Goal: Task Accomplishment & Management: Manage account settings

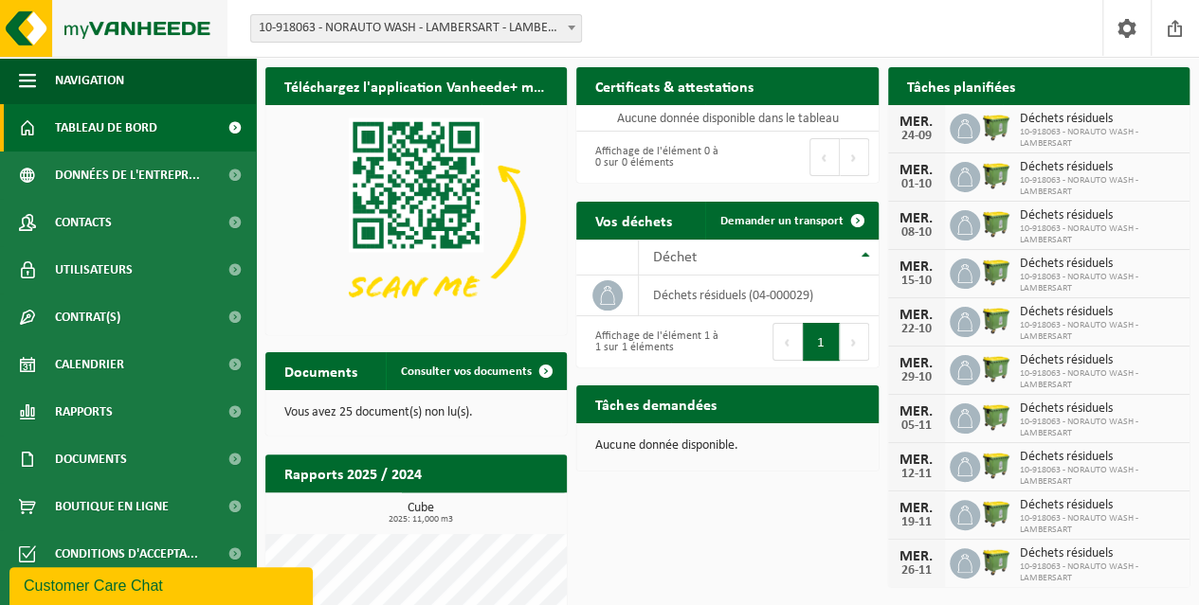
click at [75, 32] on img at bounding box center [113, 28] width 227 height 57
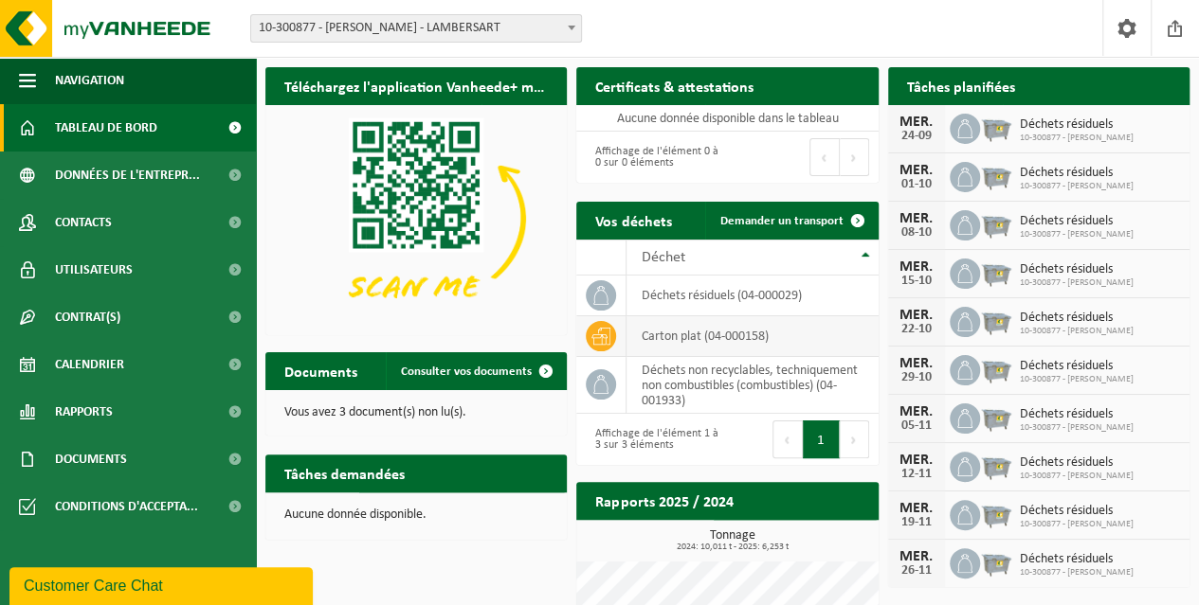
click at [601, 330] on icon at bounding box center [600, 336] width 19 height 19
click at [722, 338] on td "carton plat (04-000158)" at bounding box center [751, 336] width 251 height 41
click at [779, 334] on td "carton plat (04-000158)" at bounding box center [751, 336] width 251 height 41
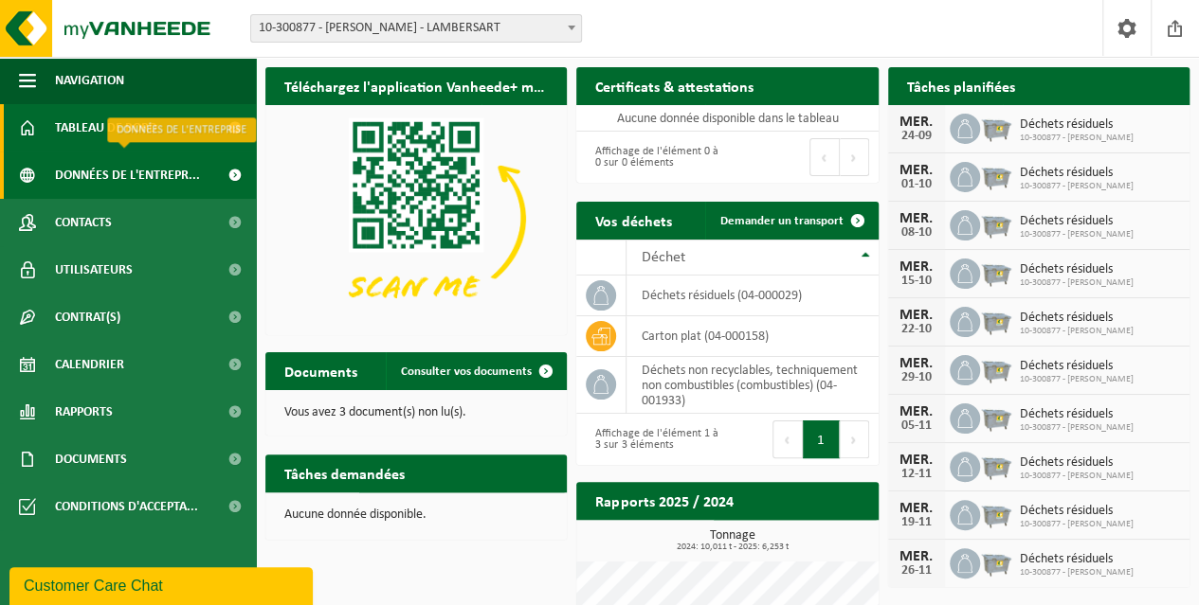
click at [155, 174] on span "Données de l'entrepr..." at bounding box center [127, 175] width 145 height 47
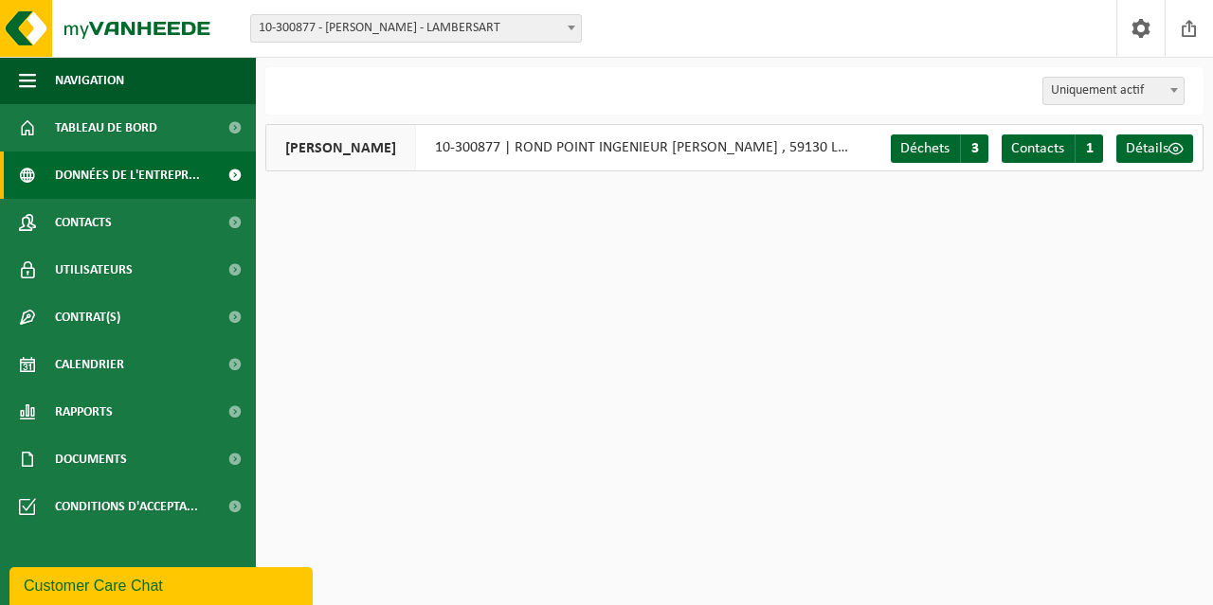
click at [548, 39] on span "10-300877 - NORAUTO LAMBERSART - LAMBERSART" at bounding box center [416, 28] width 330 height 27
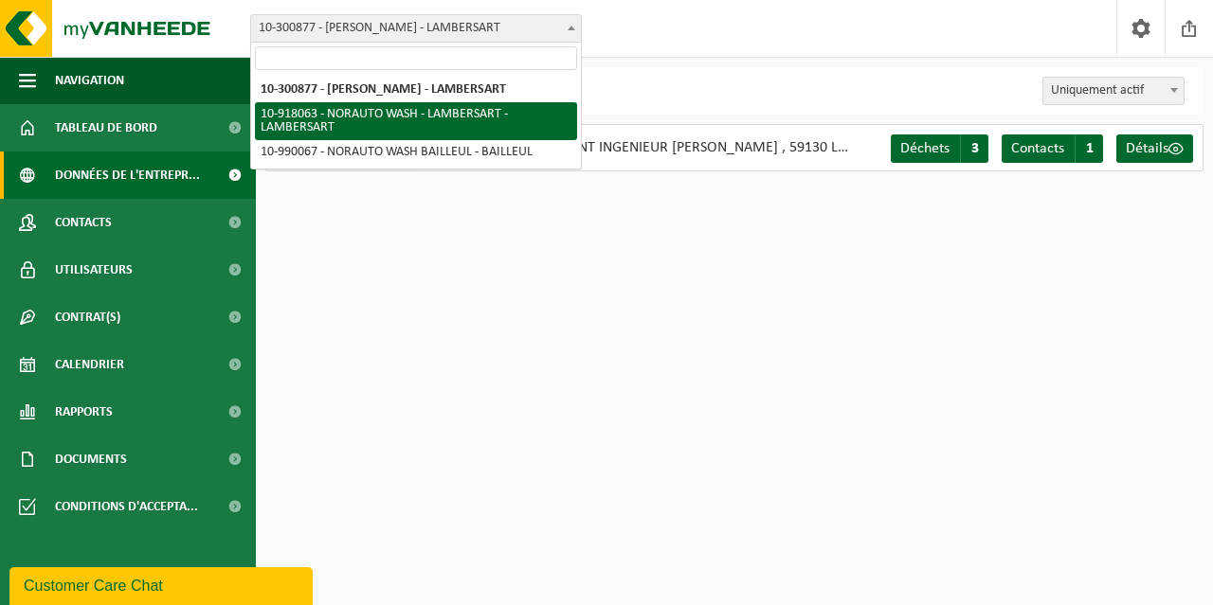
select select "128350"
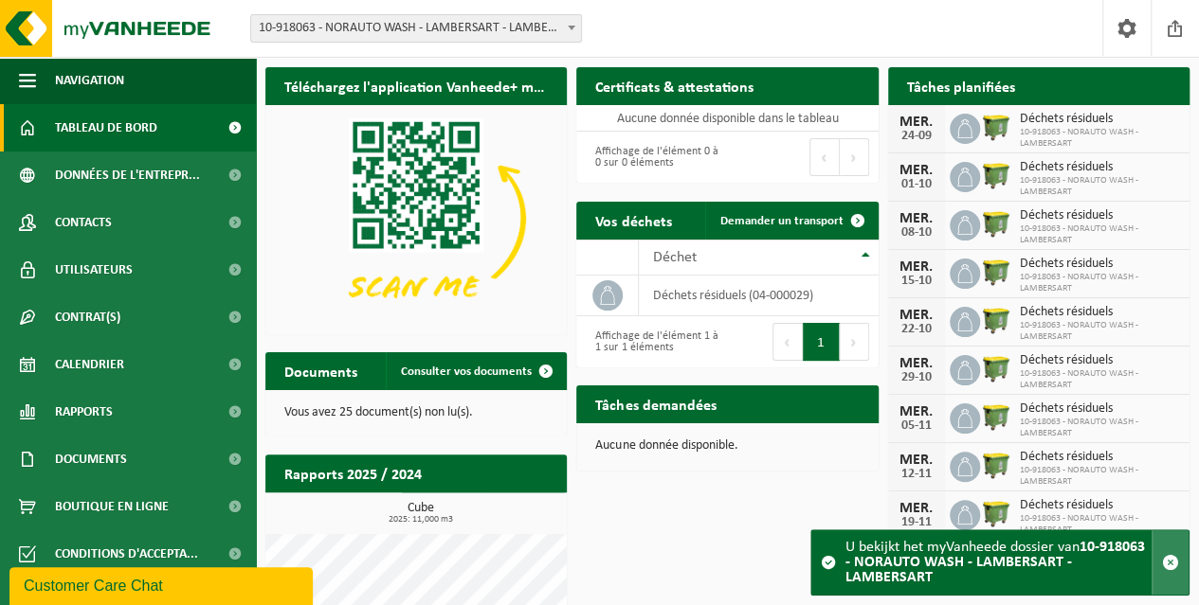
click at [1171, 565] on span "button" at bounding box center [1170, 562] width 17 height 17
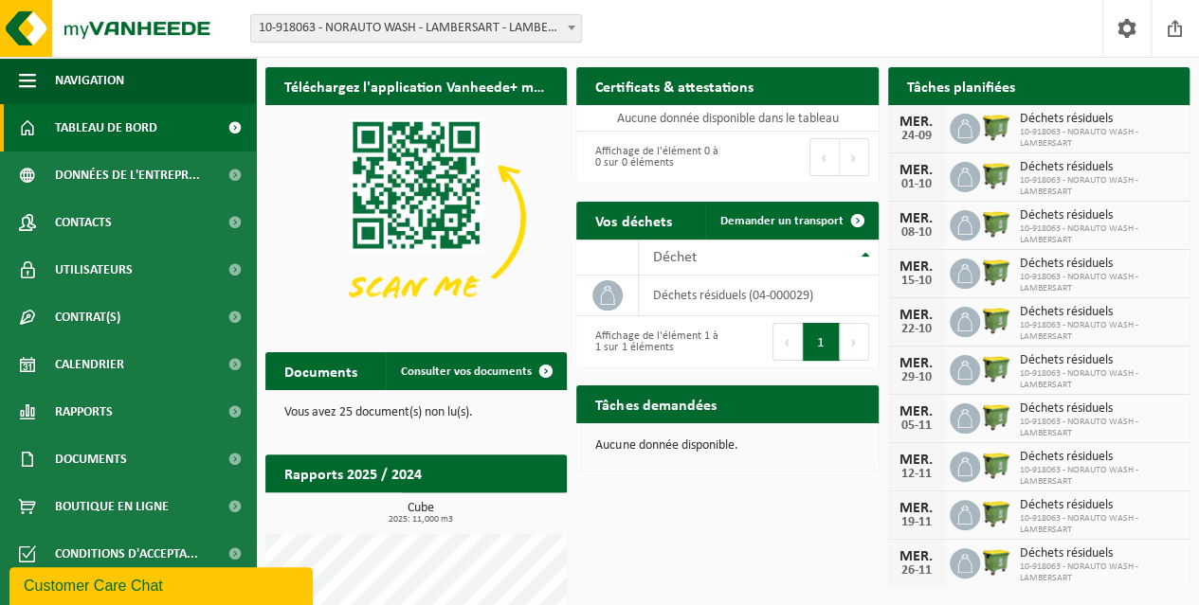
click at [474, 31] on span "10-918063 - NORAUTO WASH - LAMBERSART - LAMBERSART" at bounding box center [416, 28] width 330 height 27
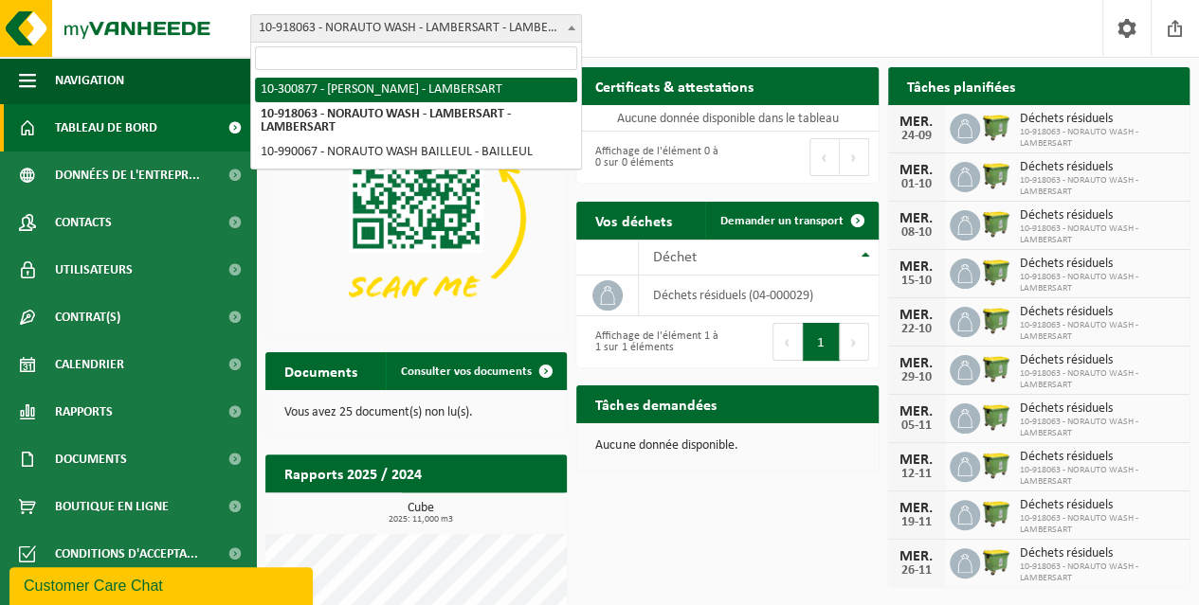
select select "3064"
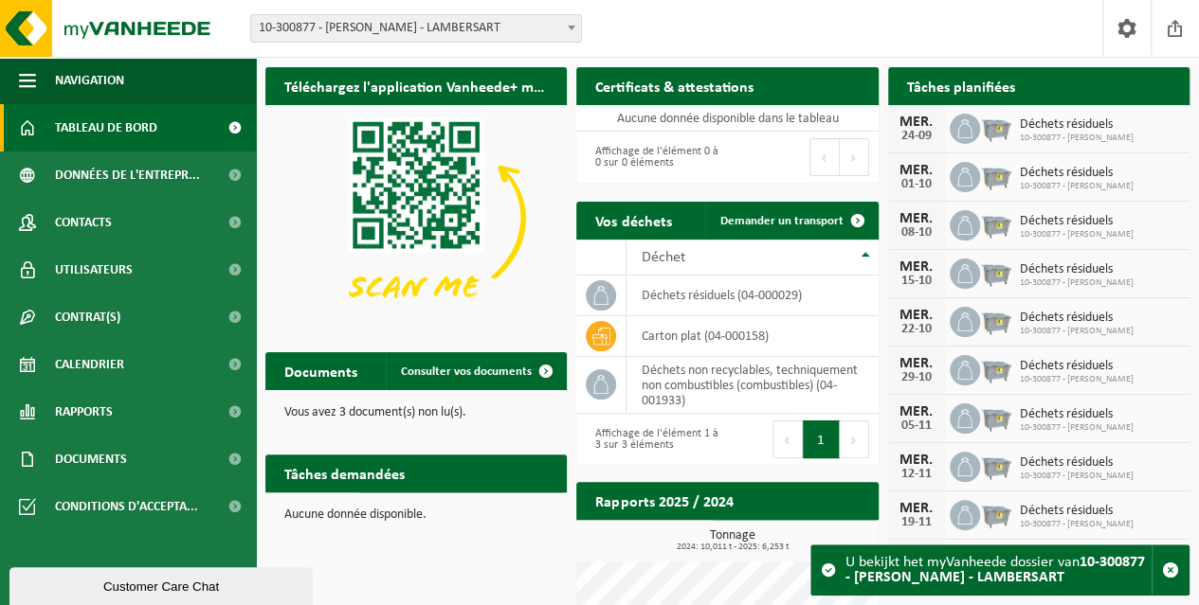
click at [473, 27] on span "10-300877 - [PERSON_NAME] - LAMBERSART" at bounding box center [416, 28] width 330 height 27
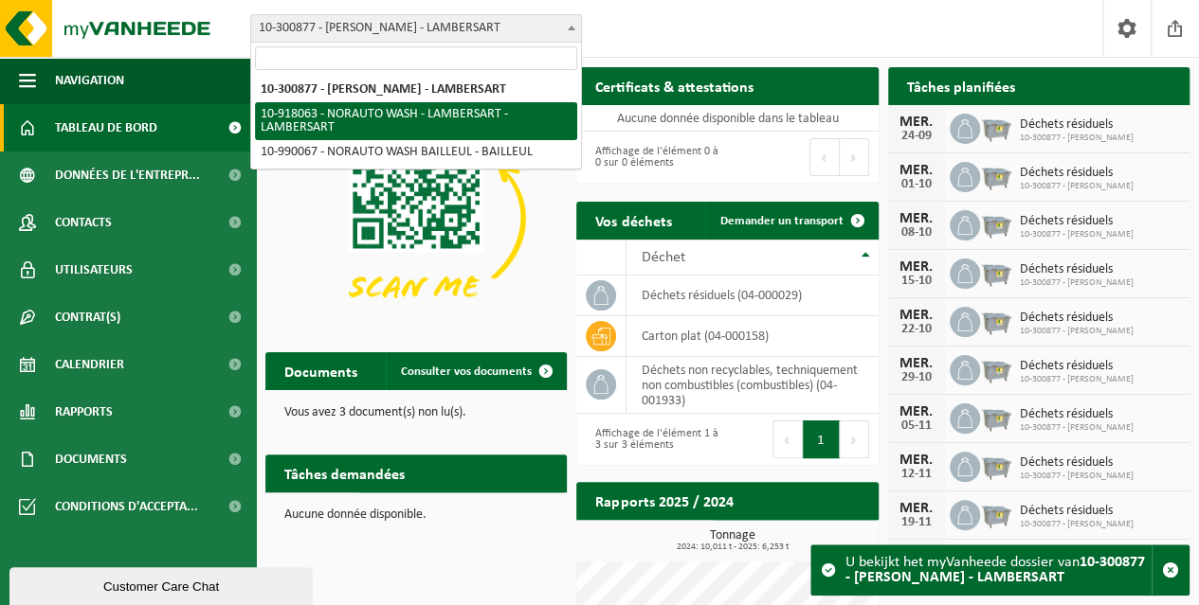
select select "168900"
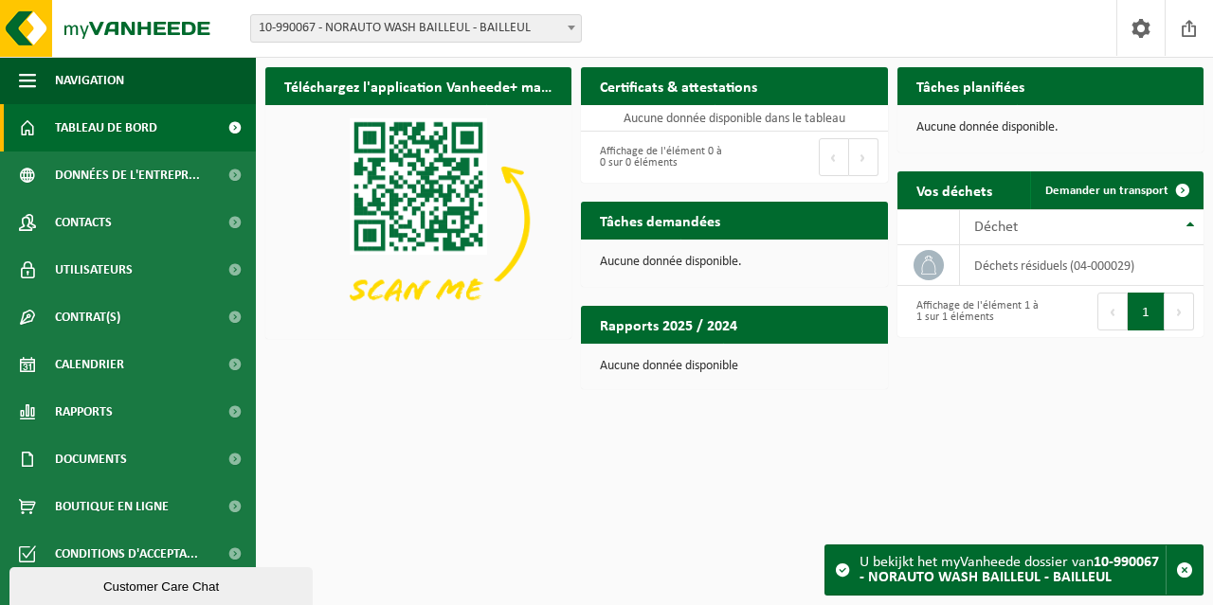
click at [462, 24] on span "10-990067 - NORAUTO WASH BAILLEUL - BAILLEUL" at bounding box center [416, 28] width 330 height 27
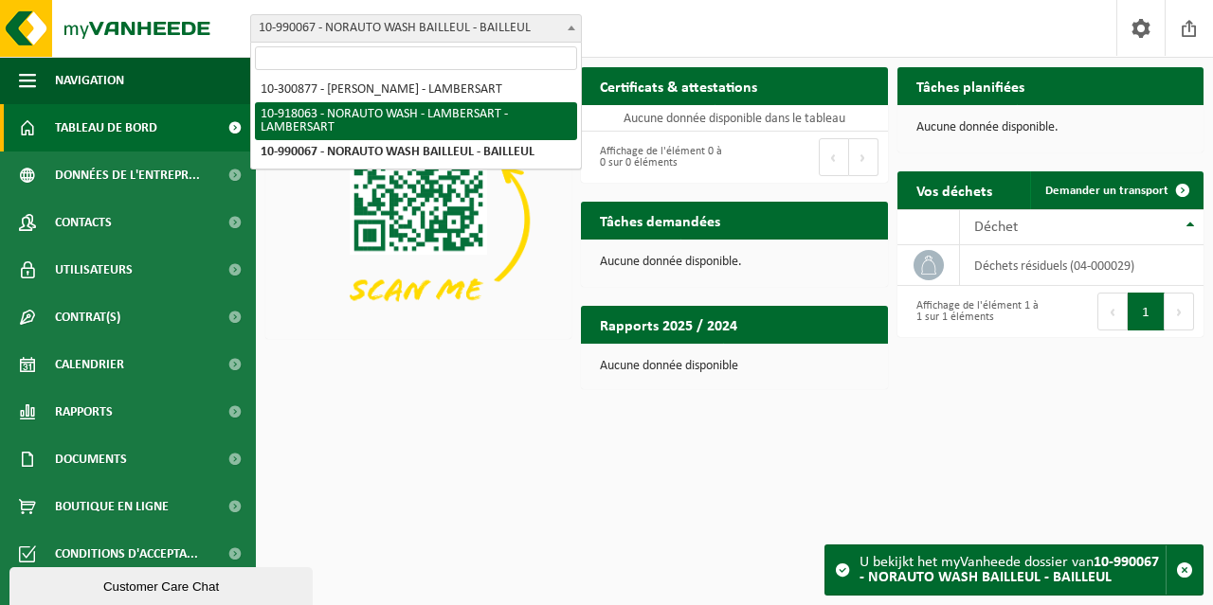
select select "128350"
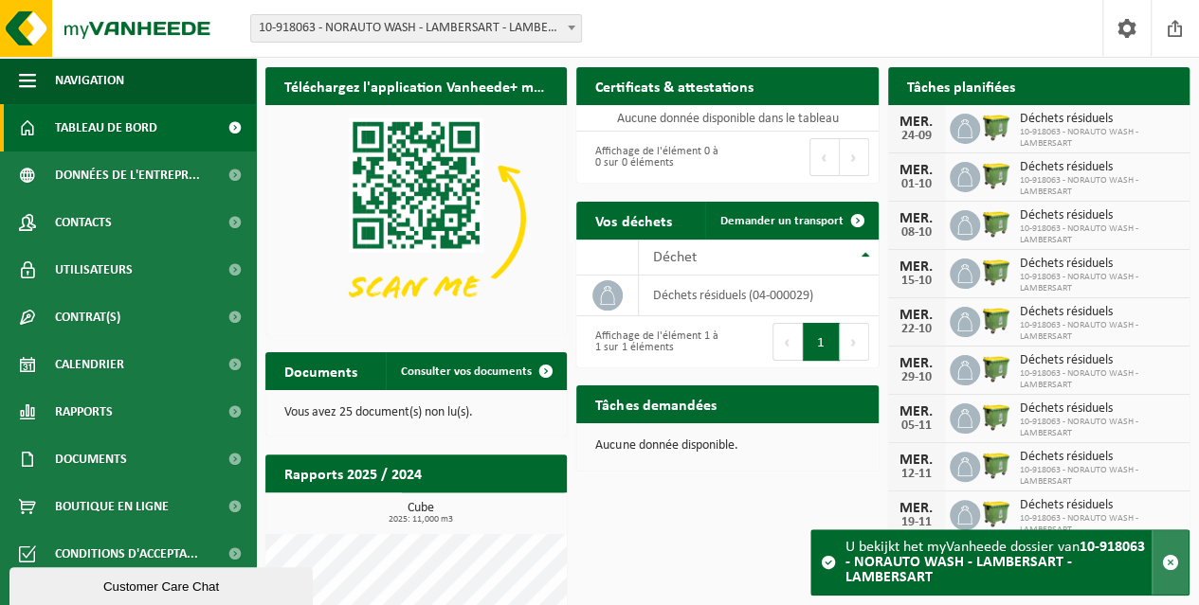
click at [1173, 570] on span "button" at bounding box center [1170, 562] width 17 height 17
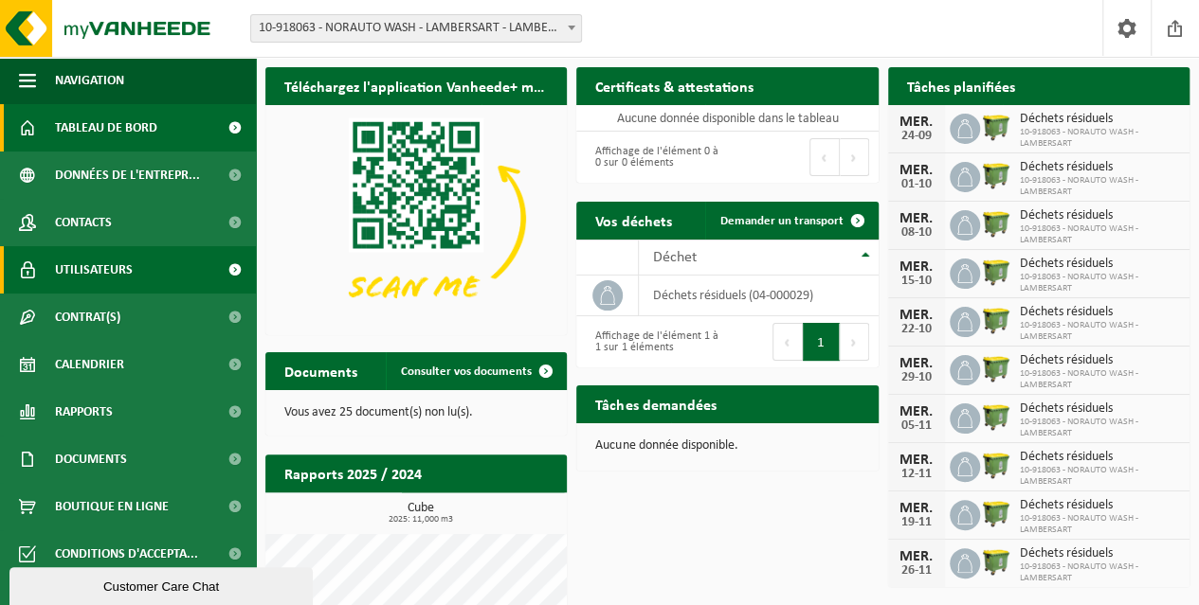
click at [108, 263] on span "Utilisateurs" at bounding box center [94, 269] width 78 height 47
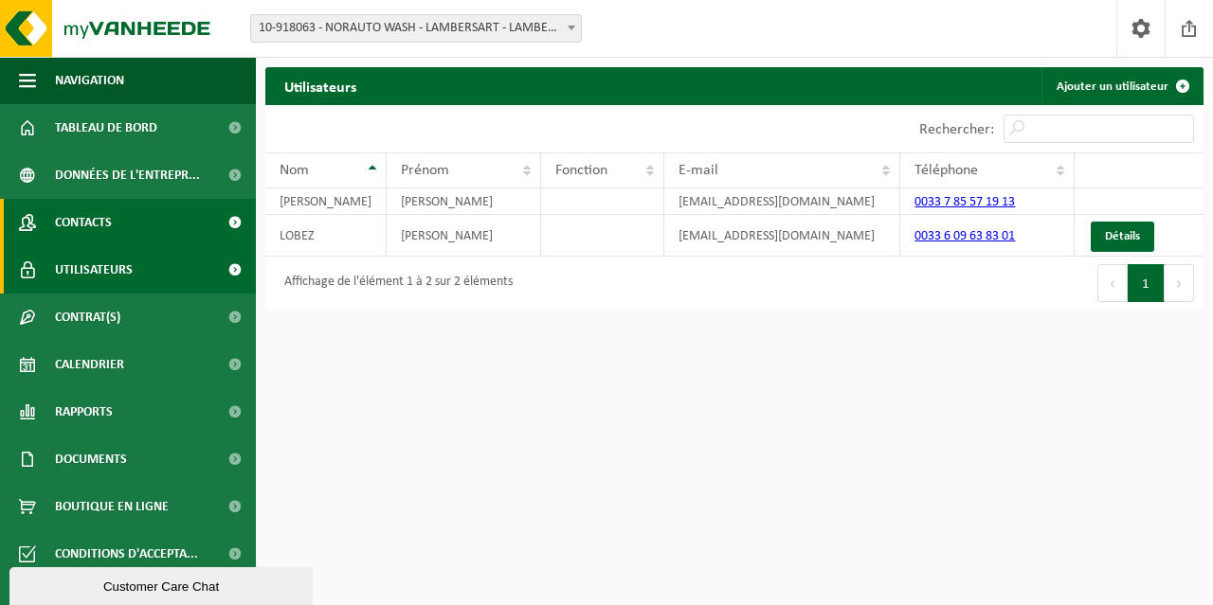
click at [112, 225] on span "Contacts" at bounding box center [83, 222] width 57 height 47
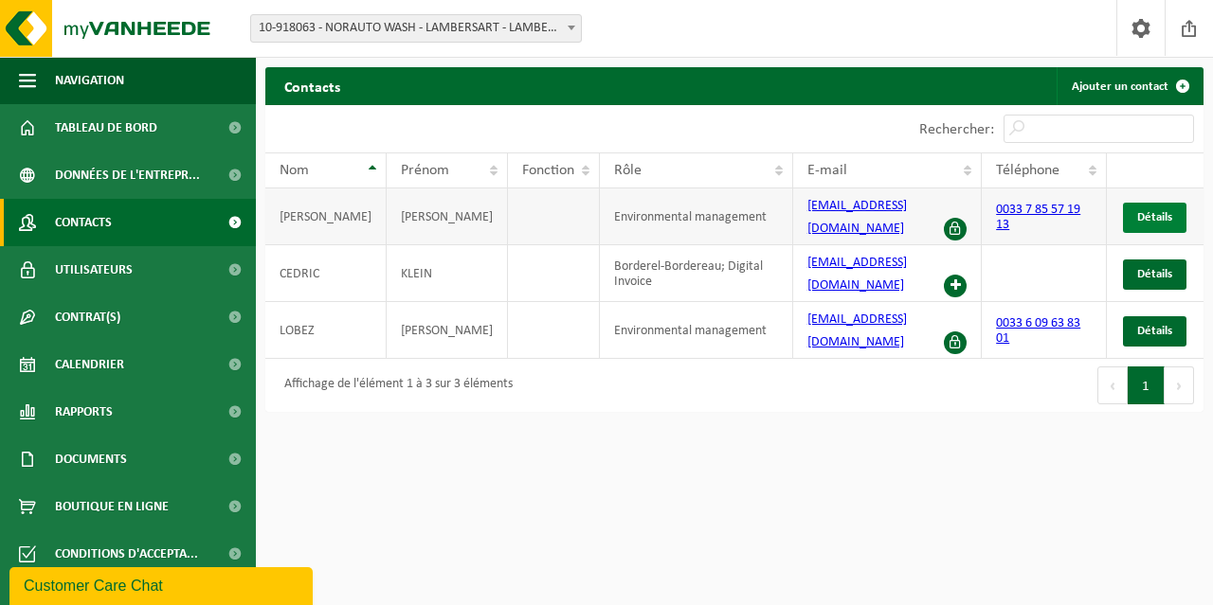
click at [1171, 211] on span "Détails" at bounding box center [1154, 217] width 35 height 12
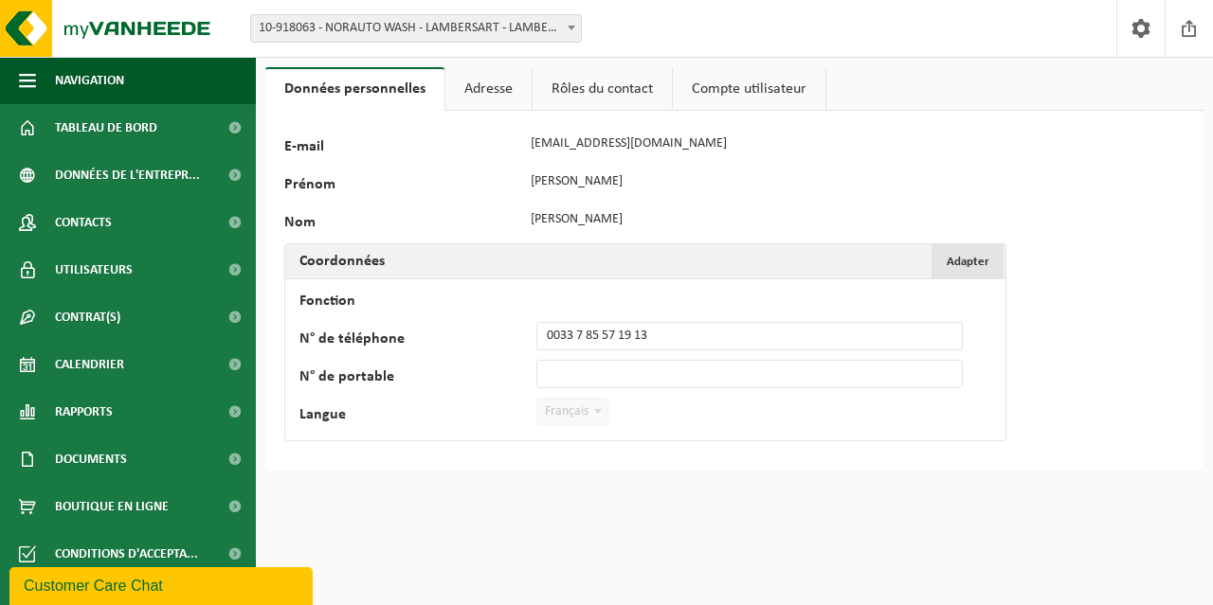
click at [986, 258] on span "Adapter" at bounding box center [968, 262] width 43 height 12
click at [654, 327] on input "0033 7 85 57 19 13" at bounding box center [749, 336] width 426 height 28
drag, startPoint x: 690, startPoint y: 330, endPoint x: 310, endPoint y: 333, distance: 379.9
click at [311, 333] on div "N° de téléphone [PHONE_NUMBER]" at bounding box center [640, 336] width 682 height 28
type input "[PHONE_NUMBER]"
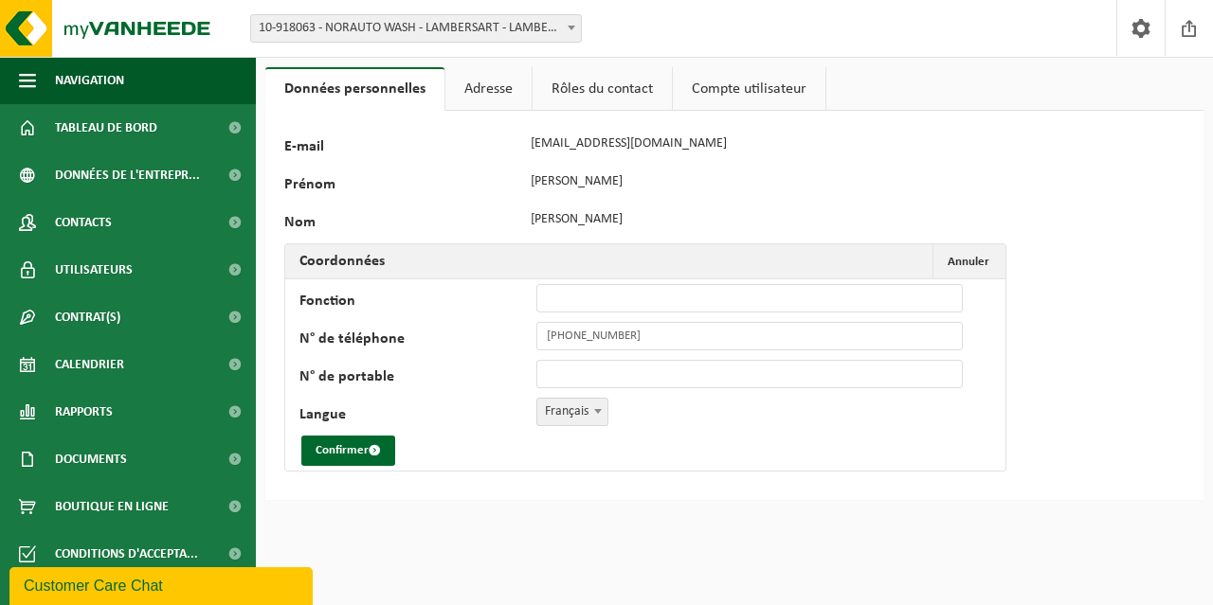
click at [693, 411] on td "Fonction N° de téléphone [PHONE_NUMBER] N° de portable Langue Nederlands '; Fra…" at bounding box center [645, 375] width 720 height 191
click at [347, 450] on button "Confirmer" at bounding box center [348, 451] width 94 height 30
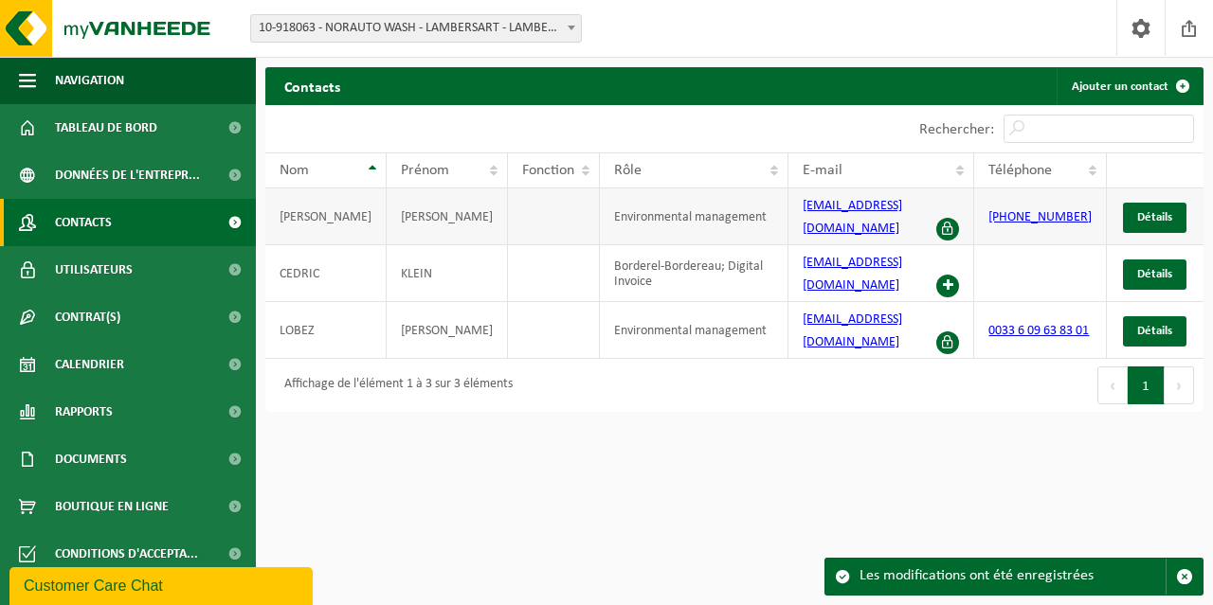
click at [952, 218] on span at bounding box center [947, 229] width 23 height 23
click at [953, 218] on span at bounding box center [947, 229] width 23 height 23
click at [950, 218] on span at bounding box center [947, 229] width 23 height 23
click at [1179, 208] on link "Détails" at bounding box center [1154, 218] width 63 height 30
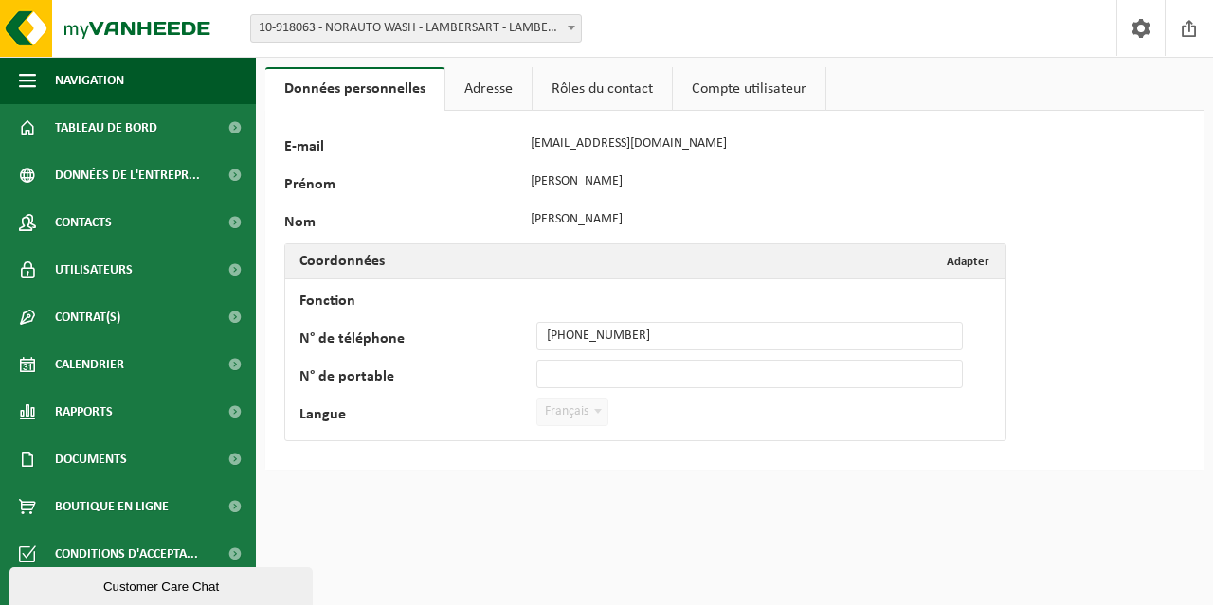
click at [548, 395] on td "Fonction N° de téléphone [PHONE_NUMBER] N° de portable Langue Nederlands '; Fra…" at bounding box center [645, 360] width 720 height 161
click at [495, 88] on link "Adresse" at bounding box center [488, 89] width 86 height 44
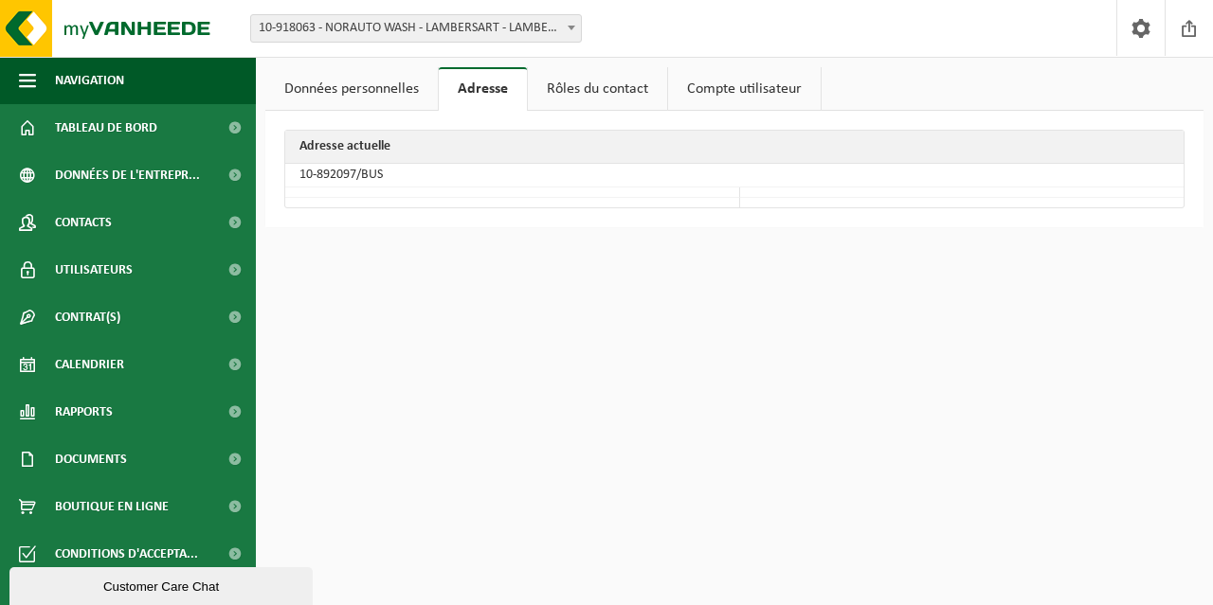
click at [393, 189] on td at bounding box center [512, 193] width 455 height 10
click at [392, 166] on td "10-892097/BUS" at bounding box center [734, 176] width 898 height 24
click at [603, 65] on div "Données personnelles Adresse Rôles du contact Compte utilisateur 82123 E-mail a…" at bounding box center [606, 123] width 1213 height 246
click at [601, 81] on link "Rôles du contact" at bounding box center [597, 89] width 139 height 44
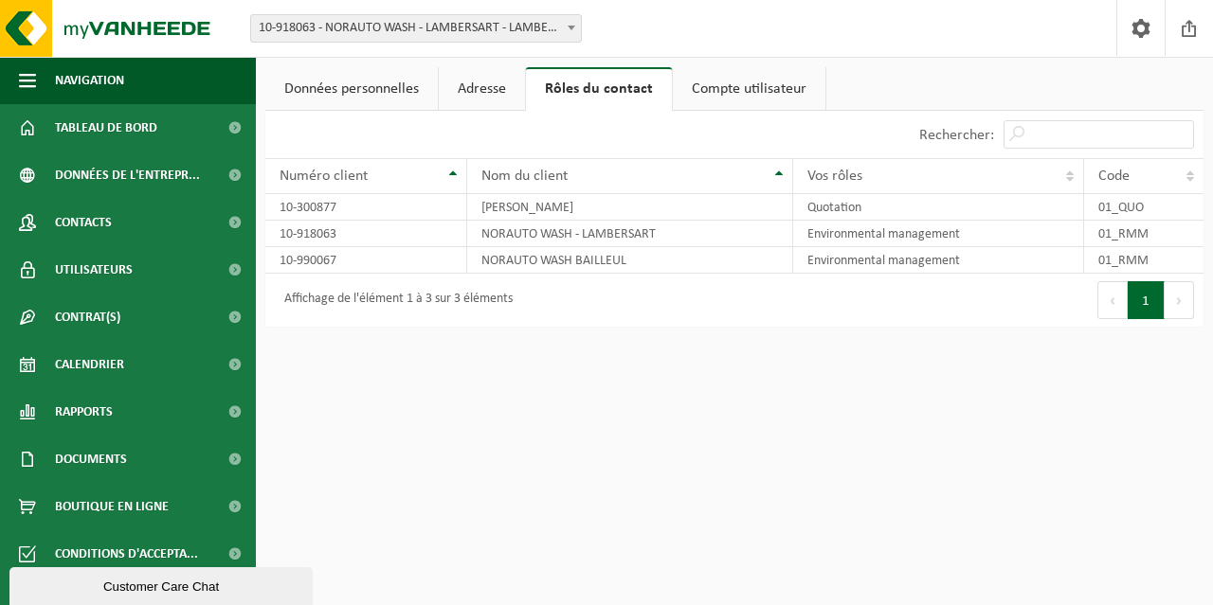
click at [741, 85] on link "Compte utilisateur" at bounding box center [749, 89] width 153 height 44
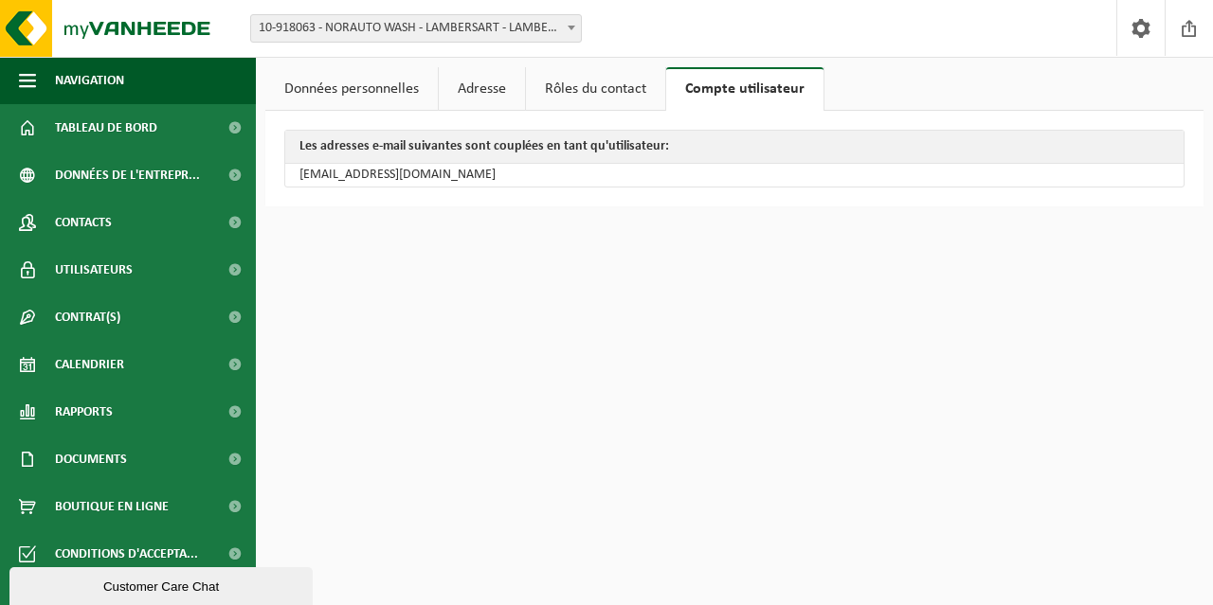
click at [336, 113] on div "Les adresses e-mail suivantes sont couplées en tant qu'utilisateur: abollier@no…" at bounding box center [734, 159] width 938 height 96
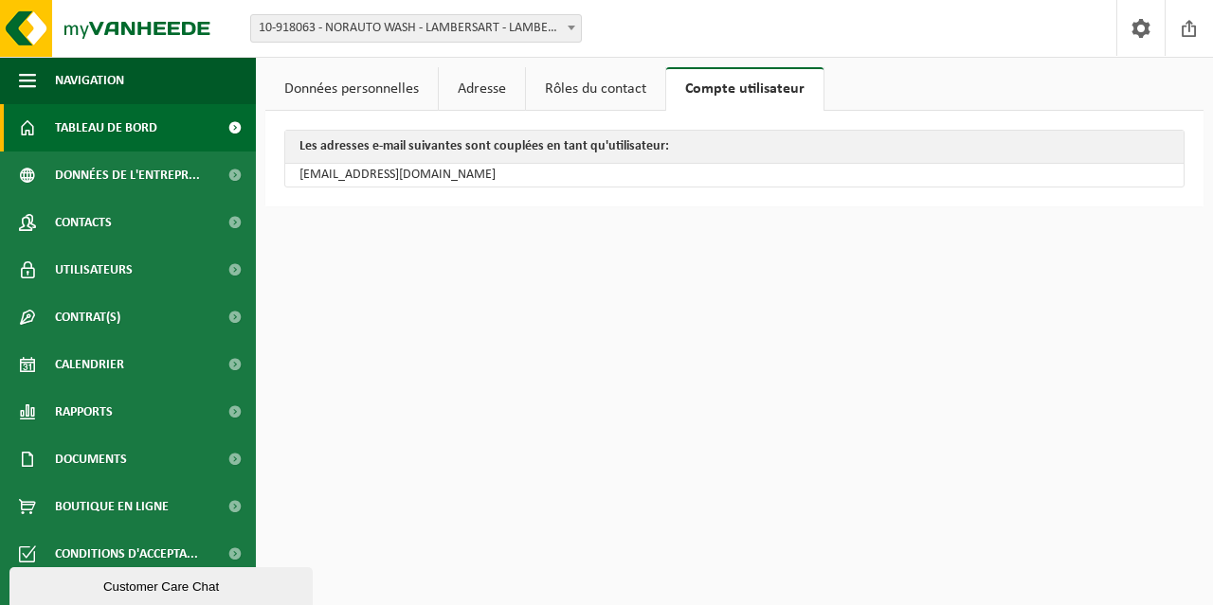
click at [81, 138] on span "Tableau de bord" at bounding box center [106, 127] width 102 height 47
